Goal: Book appointment/travel/reservation

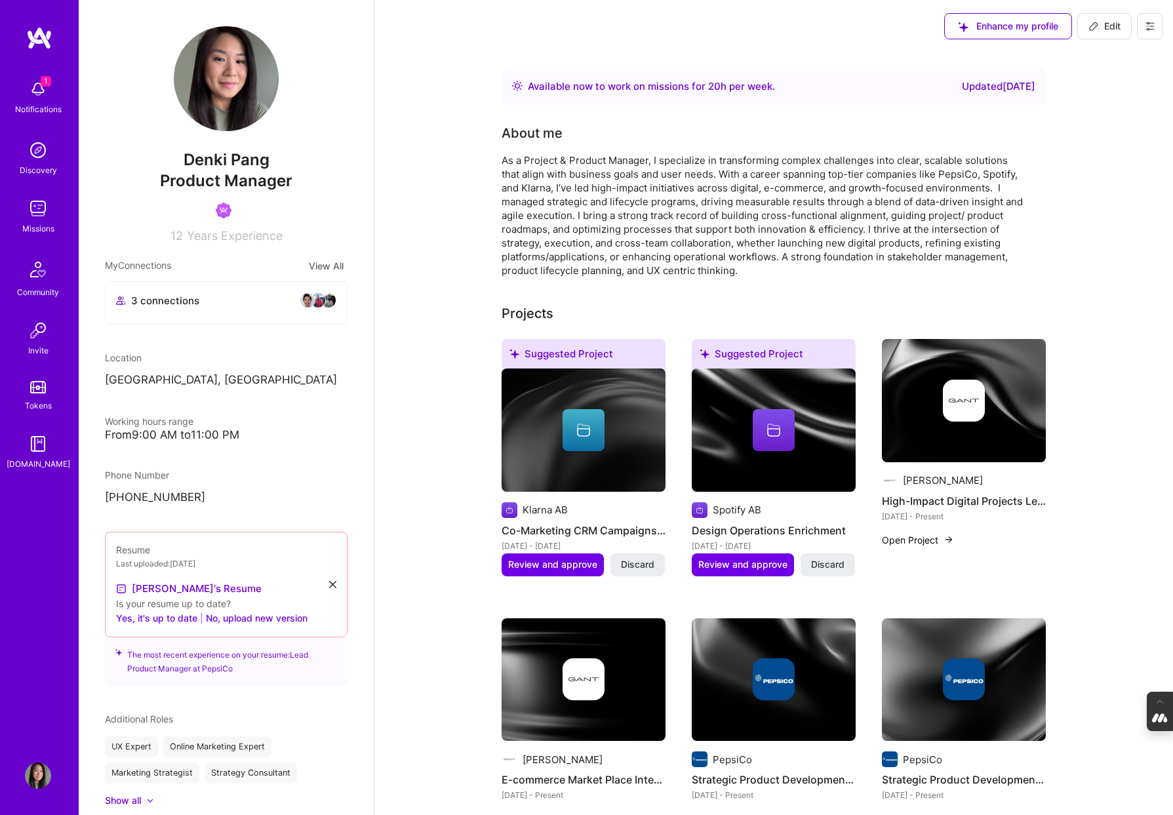
click at [1155, 25] on button at bounding box center [1150, 26] width 26 height 26
click at [1116, 127] on button "Log Out" at bounding box center [1114, 122] width 98 height 33
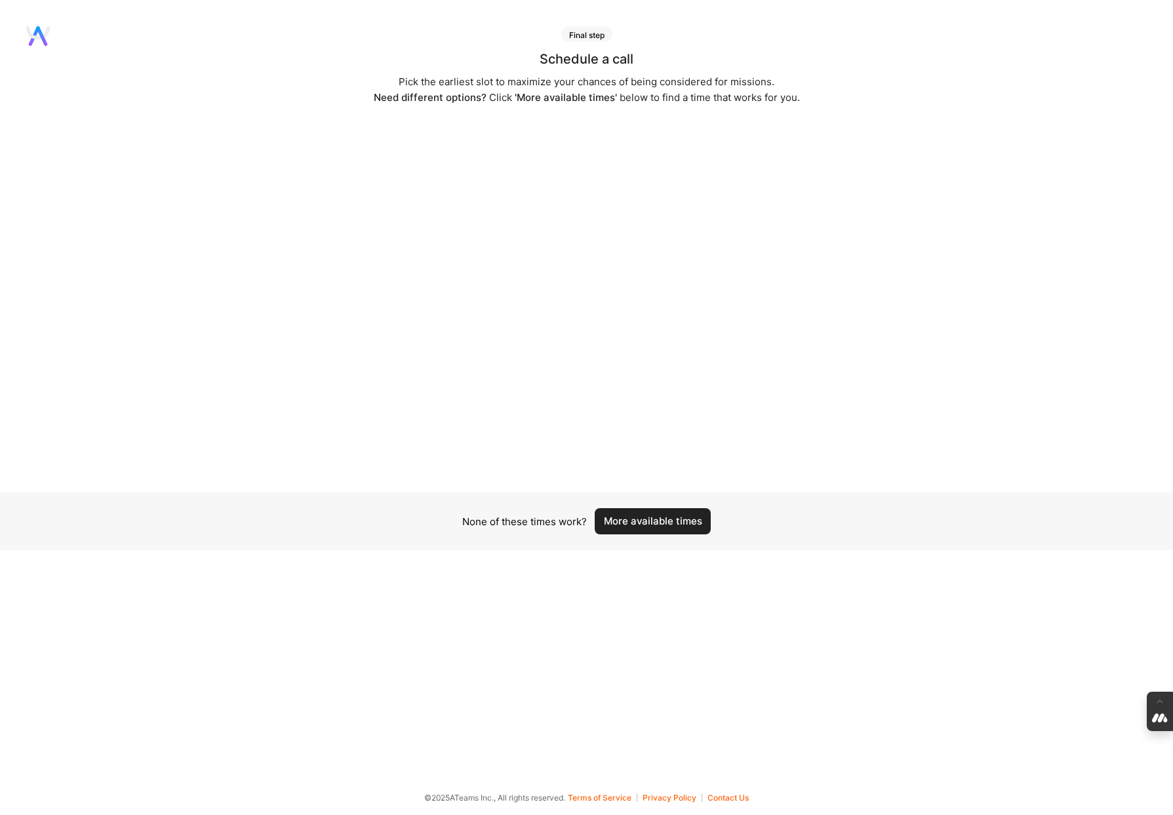
click at [624, 512] on button "More available times" at bounding box center [653, 521] width 116 height 26
click at [673, 517] on button "More available times" at bounding box center [653, 513] width 116 height 26
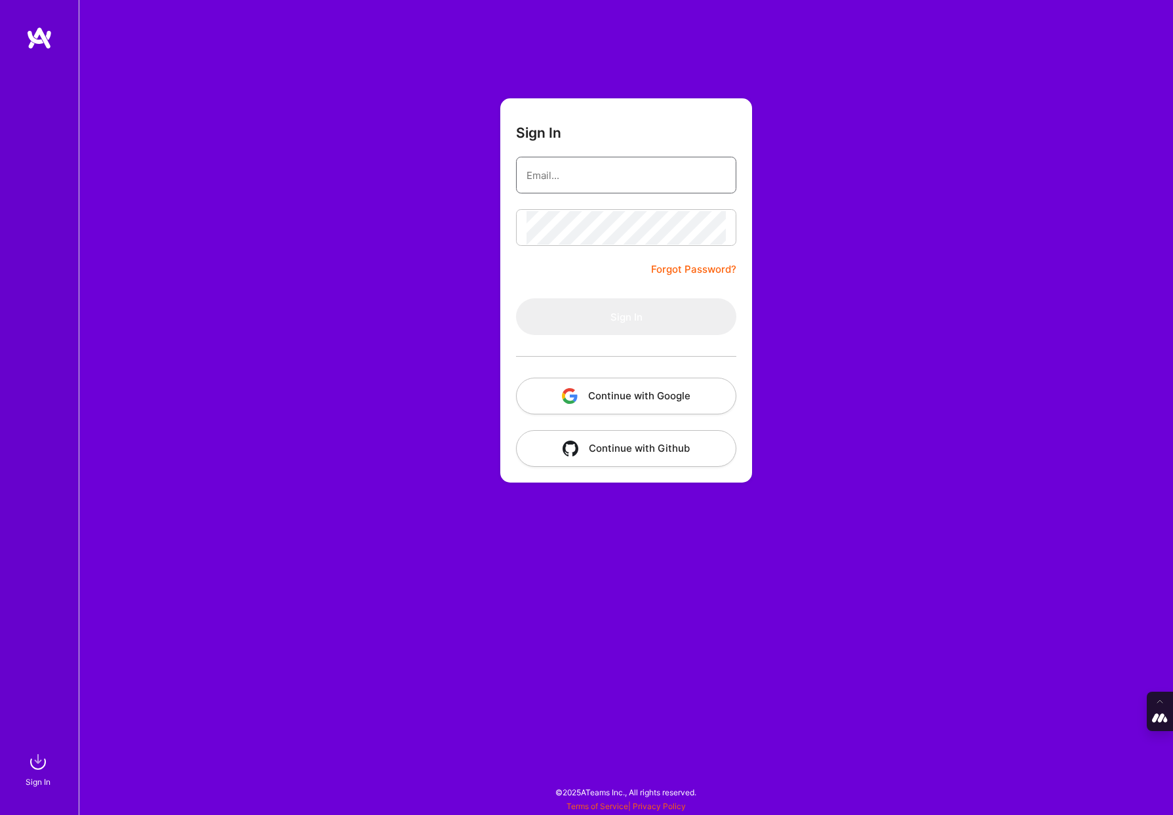
click at [601, 169] on input "email" at bounding box center [626, 175] width 199 height 33
type input "tanya@a.team"
click at [638, 404] on button "Continue with Google" at bounding box center [626, 396] width 220 height 37
